Goal: Task Accomplishment & Management: Complete application form

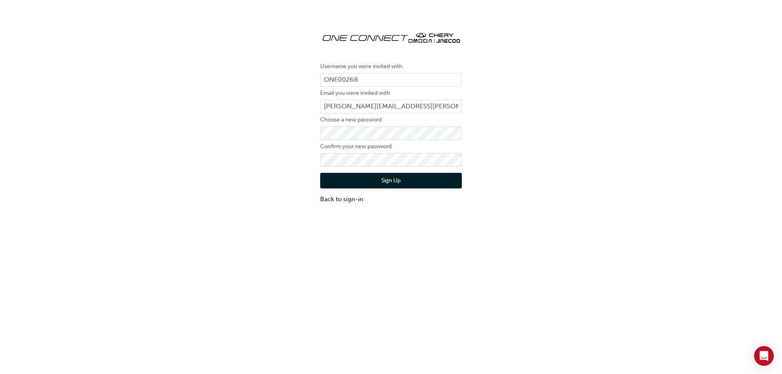
click at [391, 177] on button "Sign Up" at bounding box center [391, 181] width 142 height 16
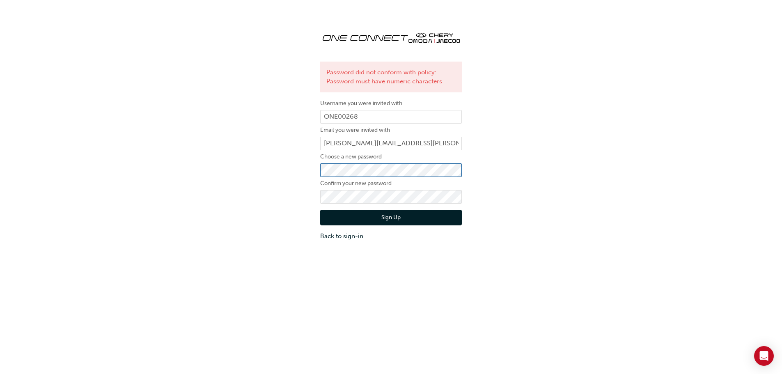
click at [289, 174] on div "Password did not conform with policy: Password must have numeric characters Use…" at bounding box center [391, 132] width 782 height 228
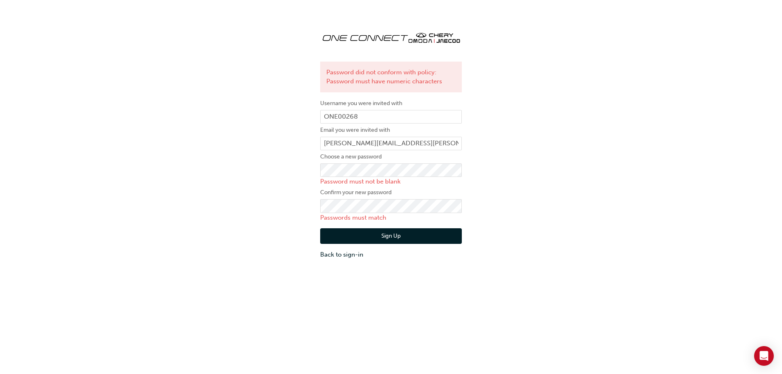
click at [587, 170] on div "Password did not conform with policy: Password must have numeric characters Use…" at bounding box center [391, 141] width 782 height 247
click at [246, 203] on div "Password did not conform with policy: Password must have numeric characters Use…" at bounding box center [391, 141] width 782 height 247
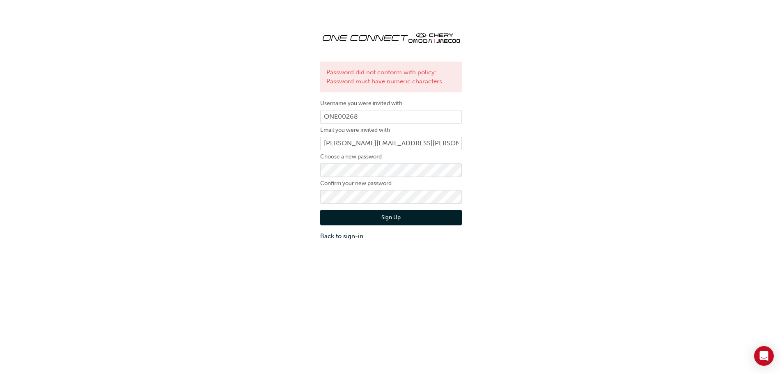
drag, startPoint x: 264, startPoint y: 228, endPoint x: 278, endPoint y: 228, distance: 14.8
click at [269, 228] on div "Password did not conform with policy: Password must have numeric characters Use…" at bounding box center [391, 132] width 782 height 228
click at [341, 219] on button "Sign Up" at bounding box center [391, 218] width 142 height 16
click at [334, 180] on form "Username you were invited with ONE00268 Email you were invited with [PERSON_NAM…" at bounding box center [391, 170] width 142 height 142
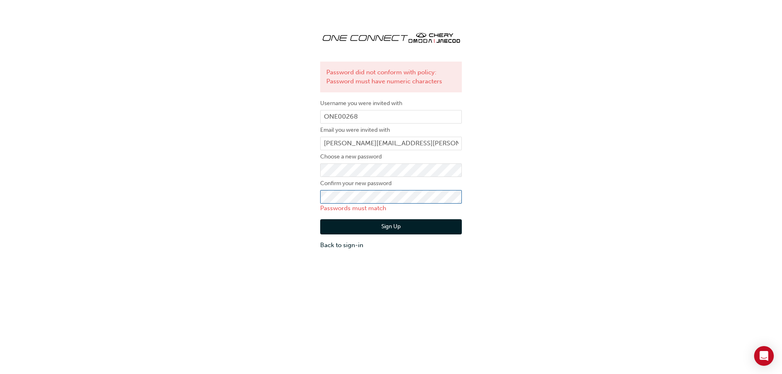
click at [221, 216] on div "Password did not conform with policy: Password must have numeric characters Use…" at bounding box center [391, 137] width 782 height 238
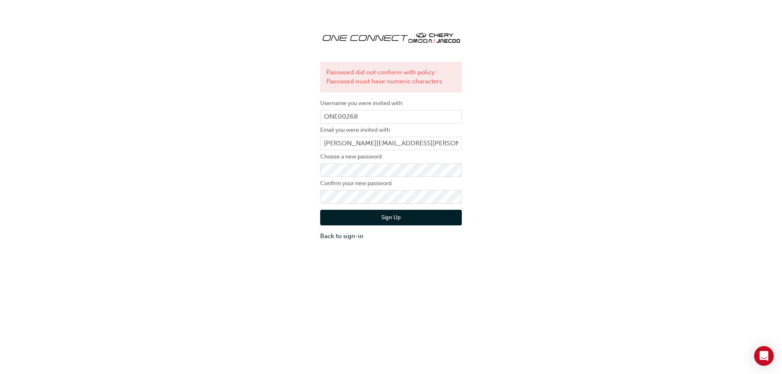
click at [241, 200] on div "Password did not conform with policy: Password must have numeric characters Use…" at bounding box center [391, 132] width 782 height 228
click at [361, 220] on button "Sign Up" at bounding box center [391, 218] width 142 height 16
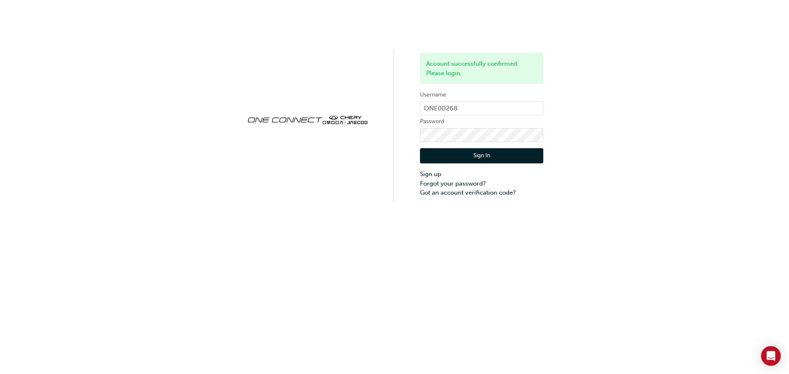
click at [493, 154] on button "Sign In" at bounding box center [481, 156] width 123 height 16
